Goal: Complete application form

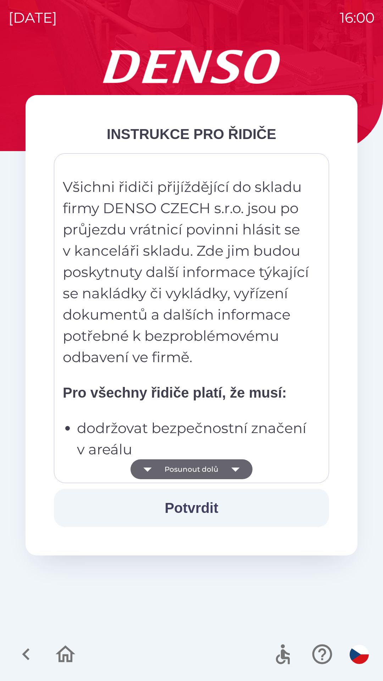
click at [222, 472] on button "Posunout dolů" at bounding box center [192, 469] width 122 height 20
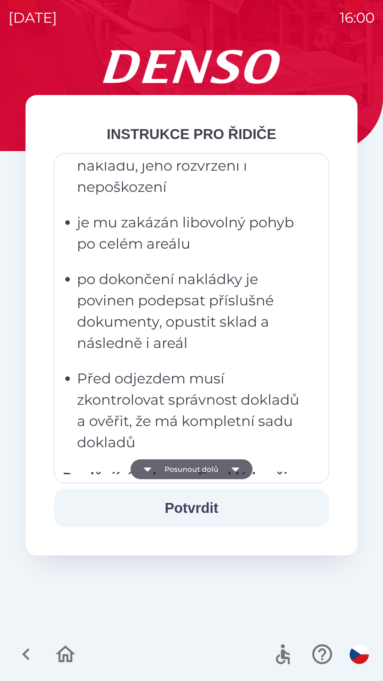
click at [241, 470] on strong "Doplňující pokyny při nakládce či vykládce obalů ze skladu obalů – pro řidiče d…" at bounding box center [175, 499] width 225 height 58
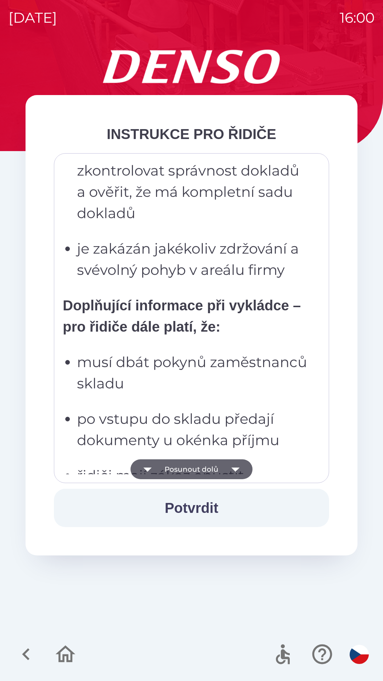
scroll to position [2176, 0]
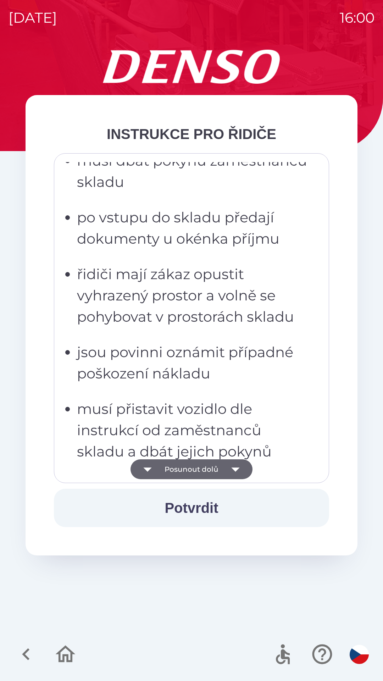
click at [265, 448] on p "musí přistavit vozidlo dle instrukcí od zaměstnanců skladu a dbát jejich pokynů" at bounding box center [193, 430] width 233 height 64
click at [255, 373] on p "jsou povinni oznámit případné poškození nákladu" at bounding box center [193, 363] width 233 height 43
click at [237, 469] on icon "button" at bounding box center [235, 470] width 8 height 4
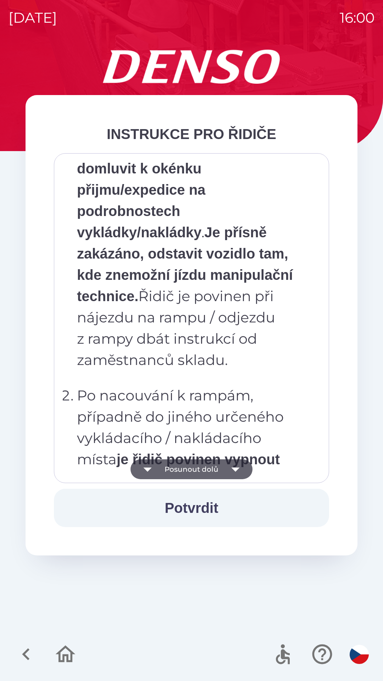
scroll to position [3095, 0]
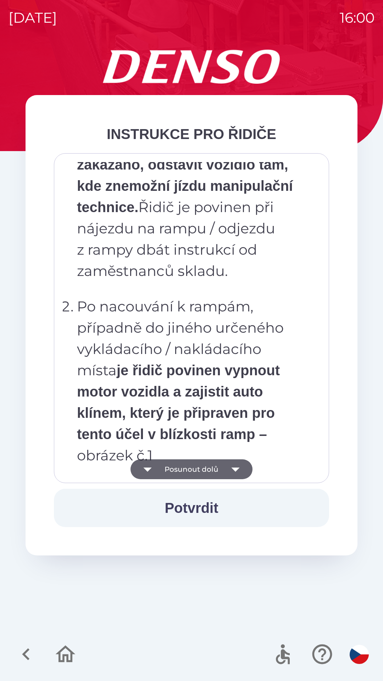
click at [235, 404] on strong "je řidič povinen vypnout motor vozidla a zajistit auto klínem, který je připrav…" at bounding box center [178, 402] width 203 height 79
click at [244, 335] on ol "Po příjezdu do areálu řidič odstaví vozidlo na vyhrazených odstavných plochách …" at bounding box center [187, 399] width 248 height 788
click at [240, 374] on p "Po nacouvání k rampám, případně do jiného určeného vykládacího / nakládacího mí…" at bounding box center [193, 381] width 233 height 170
click at [242, 282] on p "Po příjezdu do areálu řidič odstaví vozidlo na vyhrazených odstavných plochách …" at bounding box center [193, 143] width 233 height 277
click at [238, 469] on icon "button" at bounding box center [236, 469] width 20 height 20
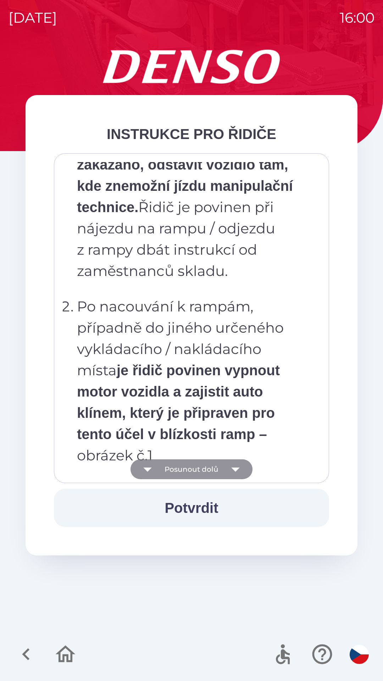
scroll to position [3407, 0]
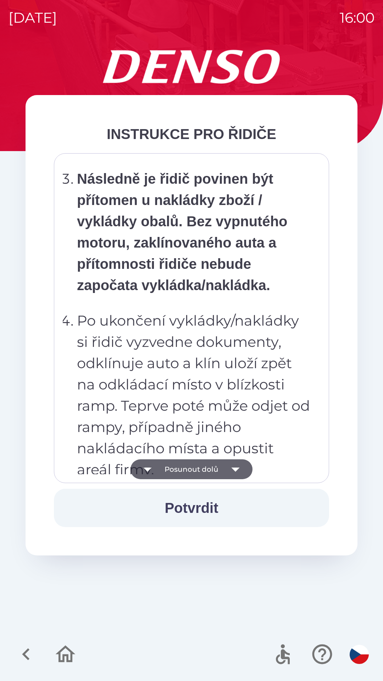
click at [225, 512] on button "Potvrdit" at bounding box center [191, 508] width 275 height 38
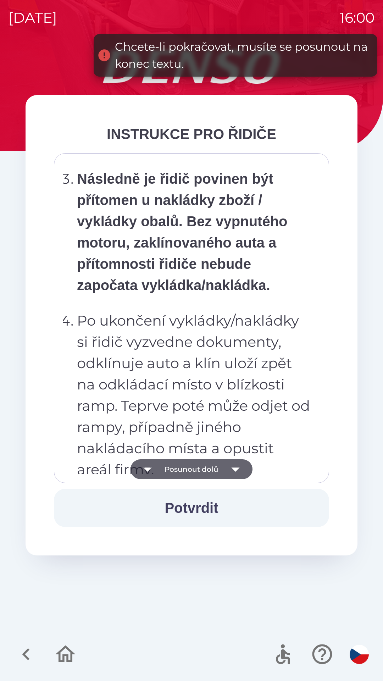
click at [238, 470] on icon "button" at bounding box center [236, 469] width 20 height 20
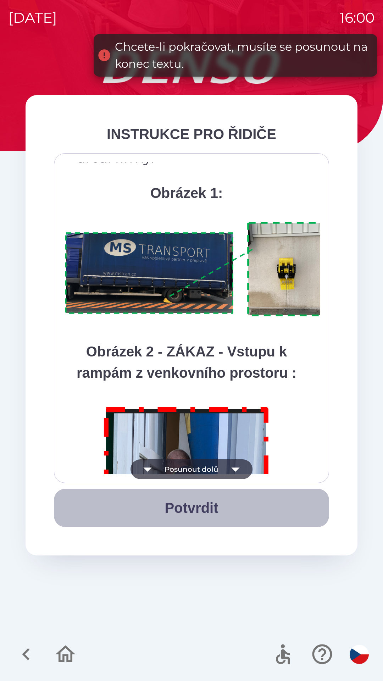
click at [214, 512] on button "Potvrdit" at bounding box center [191, 508] width 275 height 38
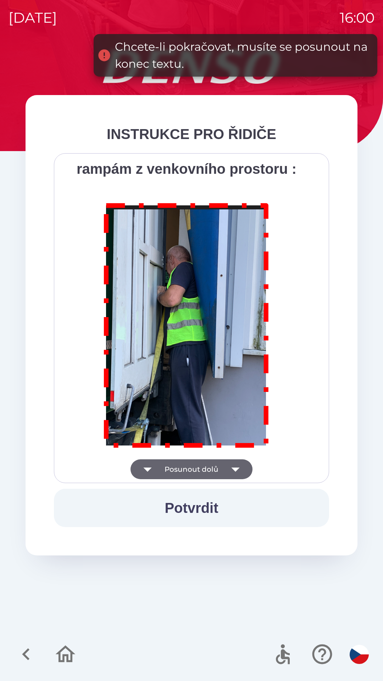
scroll to position [3987, 0]
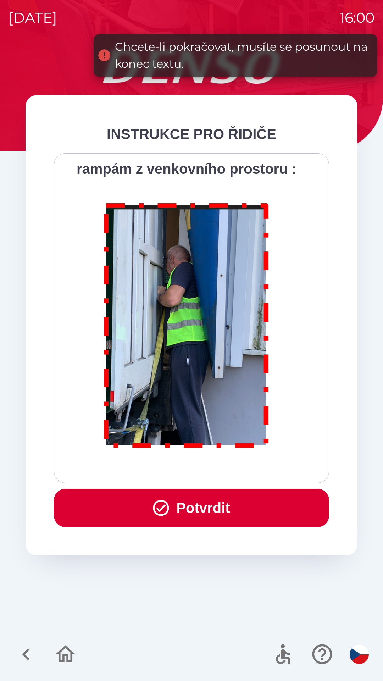
click at [215, 514] on button "Potvrdit" at bounding box center [191, 508] width 275 height 38
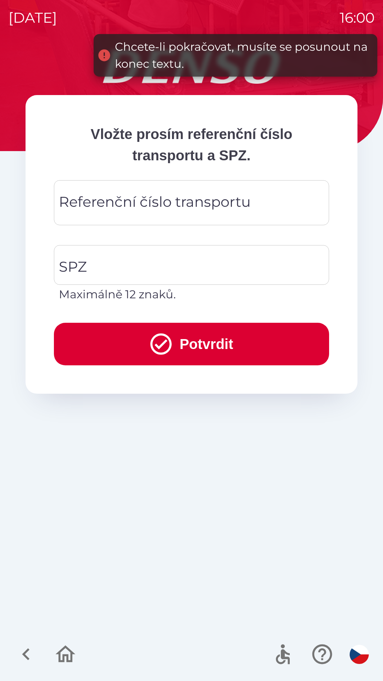
click at [227, 198] on div "Referenční číslo transportu Referenční číslo transportu" at bounding box center [191, 202] width 275 height 45
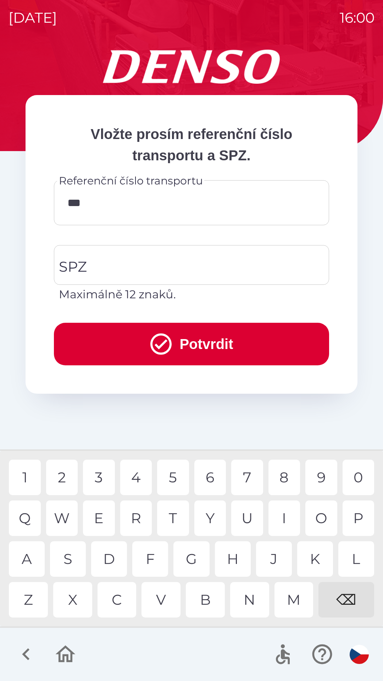
click at [208, 599] on div "B" at bounding box center [205, 599] width 39 height 35
click at [100, 477] on div "3" at bounding box center [99, 477] width 32 height 35
click at [64, 473] on div "2" at bounding box center [62, 477] width 32 height 35
click at [98, 476] on div "3" at bounding box center [99, 477] width 32 height 35
type input "*********"
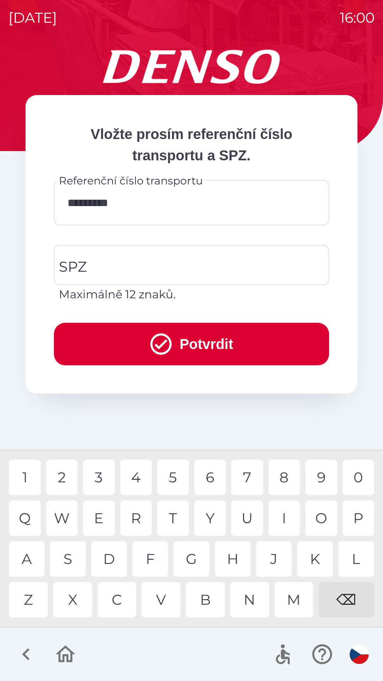
click at [136, 476] on div "4" at bounding box center [136, 477] width 32 height 35
click at [189, 260] on input "SPZ" at bounding box center [186, 264] width 258 height 33
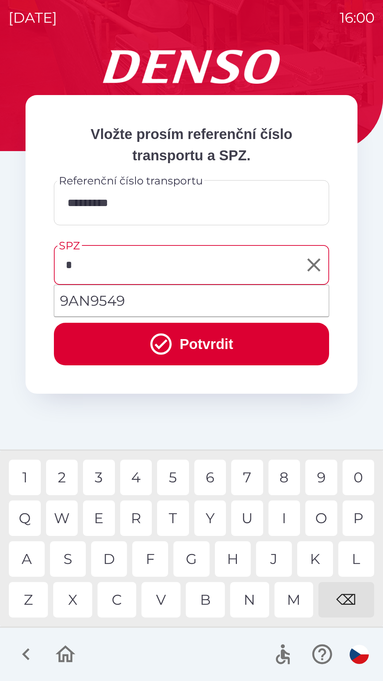
click at [174, 476] on div "5" at bounding box center [173, 477] width 32 height 35
click at [60, 470] on div "2" at bounding box center [62, 477] width 32 height 35
click at [179, 471] on div "5" at bounding box center [173, 477] width 32 height 35
type input "*******"
click at [212, 347] on button "Potvrdit" at bounding box center [191, 344] width 275 height 43
